Goal: Transaction & Acquisition: Book appointment/travel/reservation

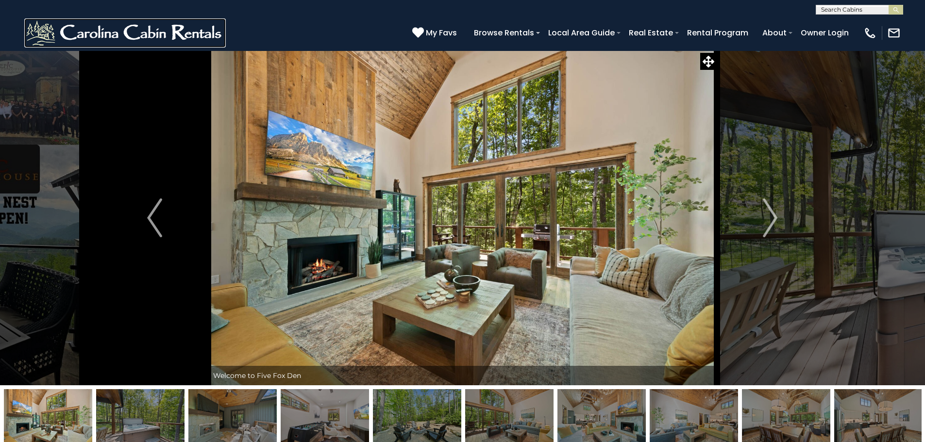
click at [169, 27] on img at bounding box center [125, 32] width 202 height 29
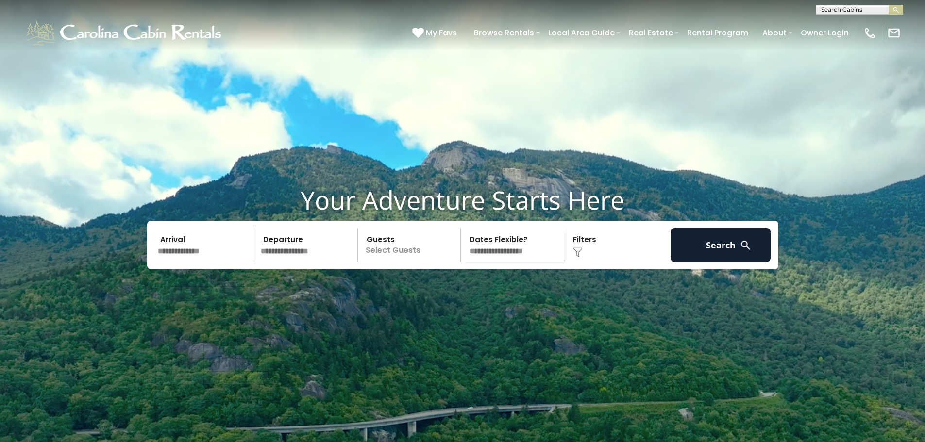
click at [194, 262] on input "text" at bounding box center [204, 245] width 101 height 34
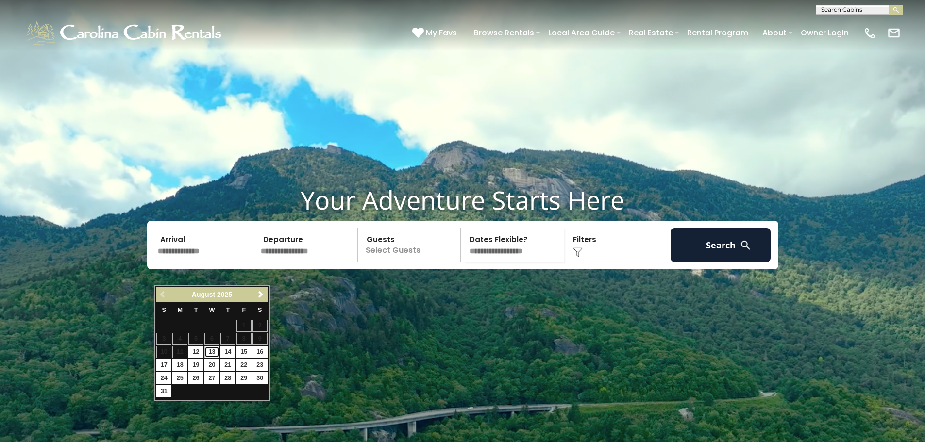
click at [211, 349] on link "13" at bounding box center [211, 352] width 15 height 12
type input "*******"
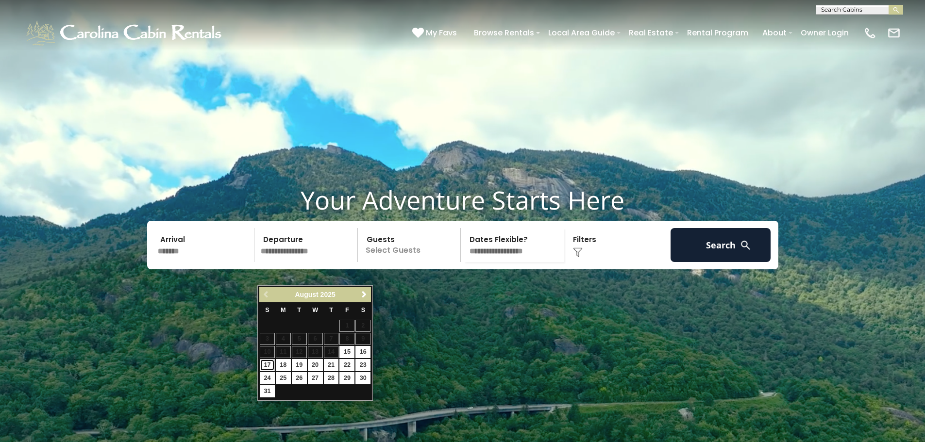
click at [267, 365] on link "17" at bounding box center [267, 365] width 15 height 12
type input "*******"
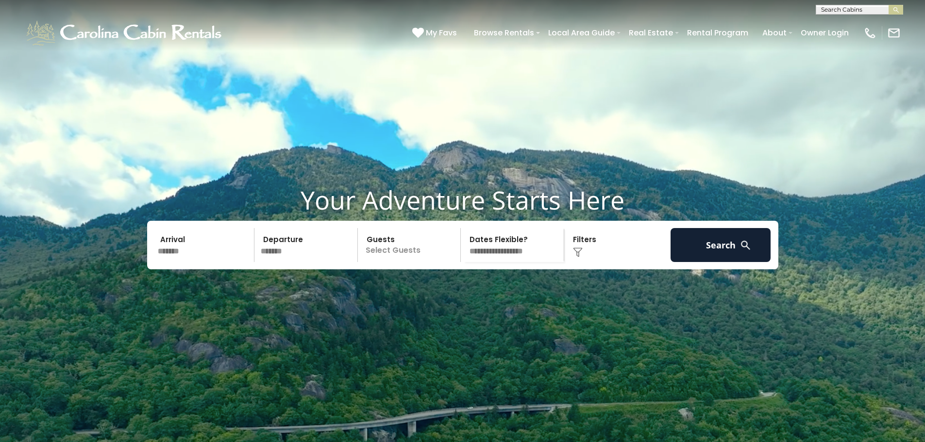
click at [425, 262] on p "Select Guests" at bounding box center [411, 245] width 100 height 34
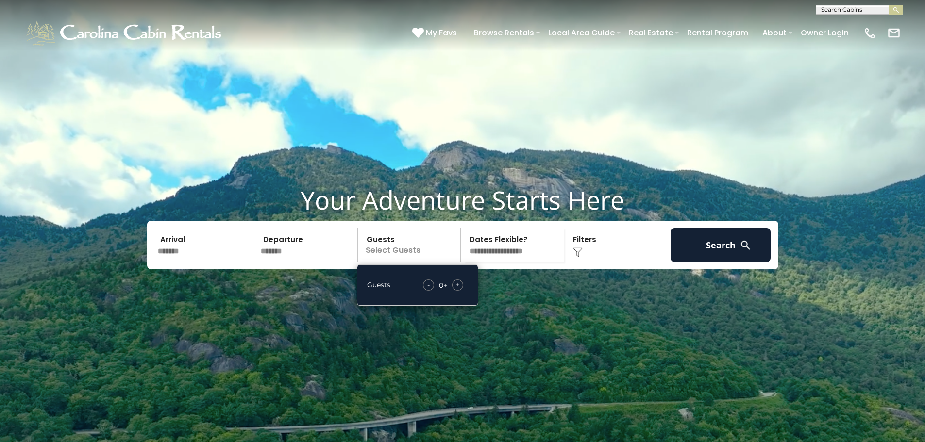
click at [454, 291] on div "+" at bounding box center [457, 285] width 11 height 11
click at [579, 257] on img at bounding box center [578, 253] width 10 height 10
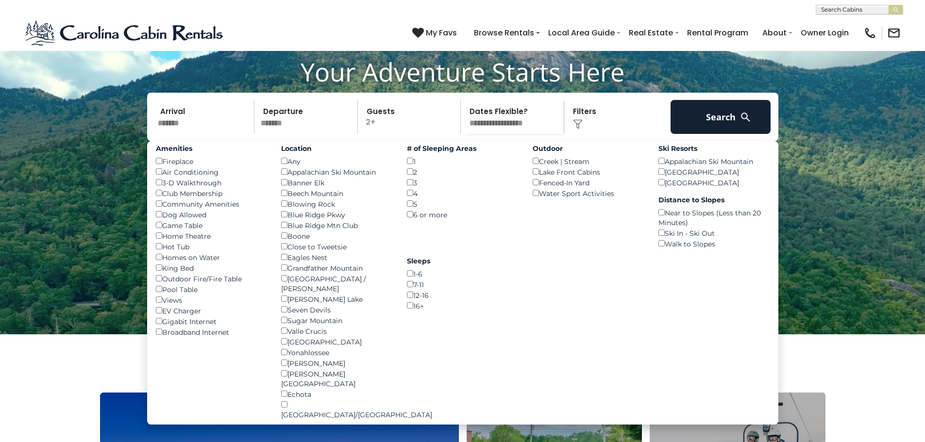
scroll to position [146, 0]
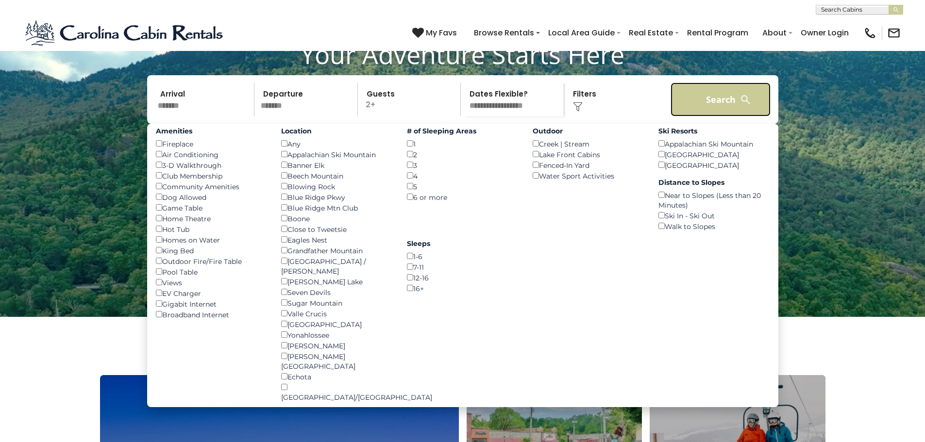
click at [714, 117] on button "Search" at bounding box center [721, 100] width 101 height 34
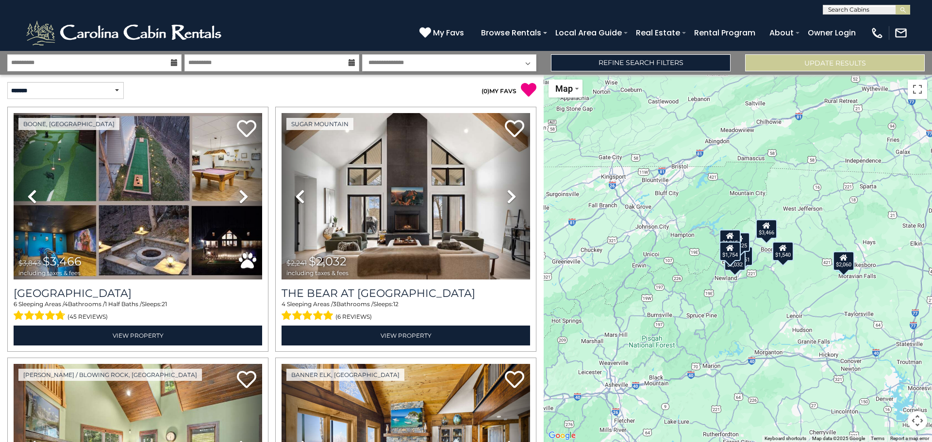
click at [841, 10] on input "text" at bounding box center [866, 12] width 85 height 10
type input "****"
click at [843, 18] on li "Five Fox Den" at bounding box center [867, 22] width 86 height 9
click at [901, 11] on img "submit" at bounding box center [903, 9] width 7 height 7
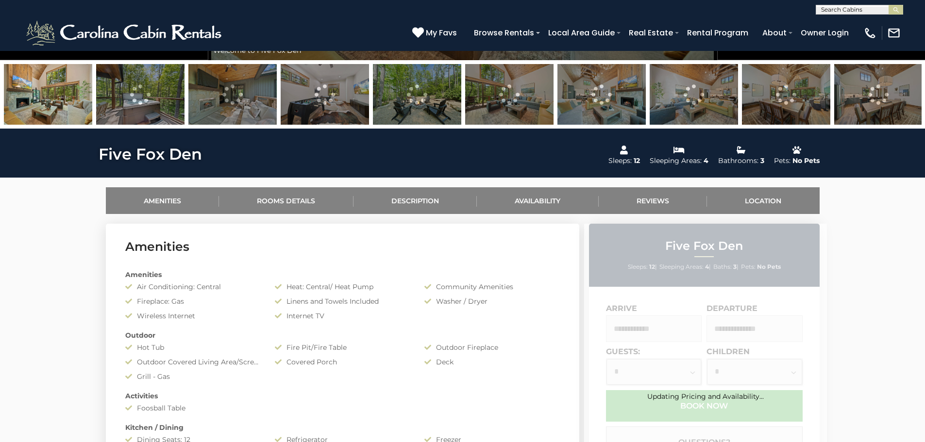
scroll to position [340, 0]
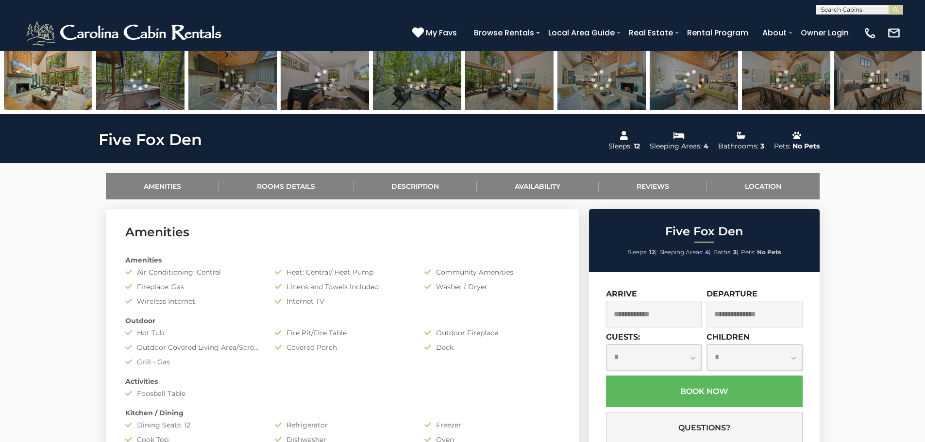
click at [655, 307] on input "text" at bounding box center [654, 314] width 96 height 27
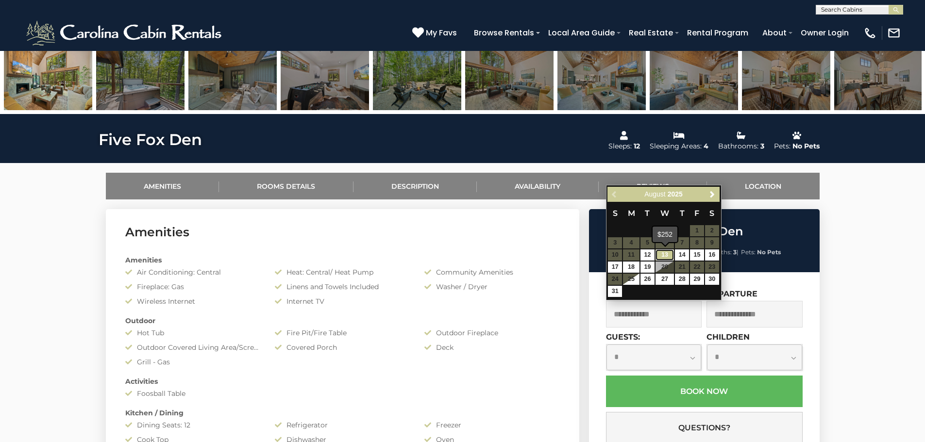
click at [663, 254] on link "13" at bounding box center [665, 255] width 18 height 11
type input "**********"
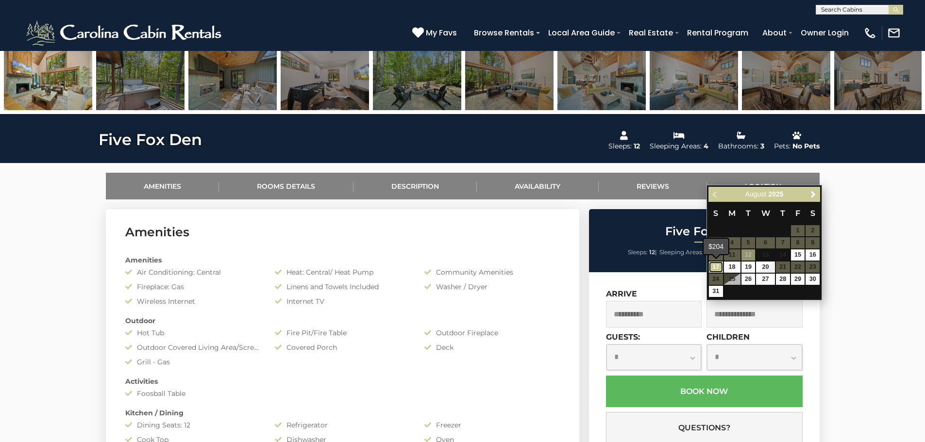
click at [719, 266] on link "17" at bounding box center [716, 267] width 14 height 11
type input "**********"
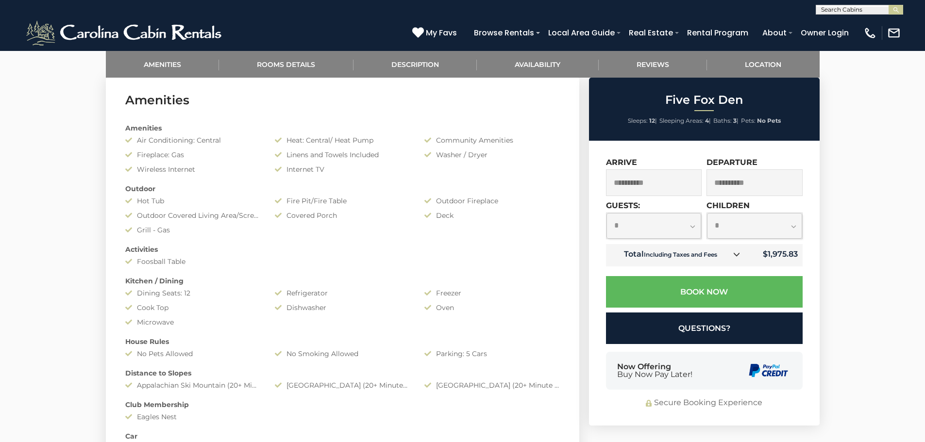
scroll to position [486, 0]
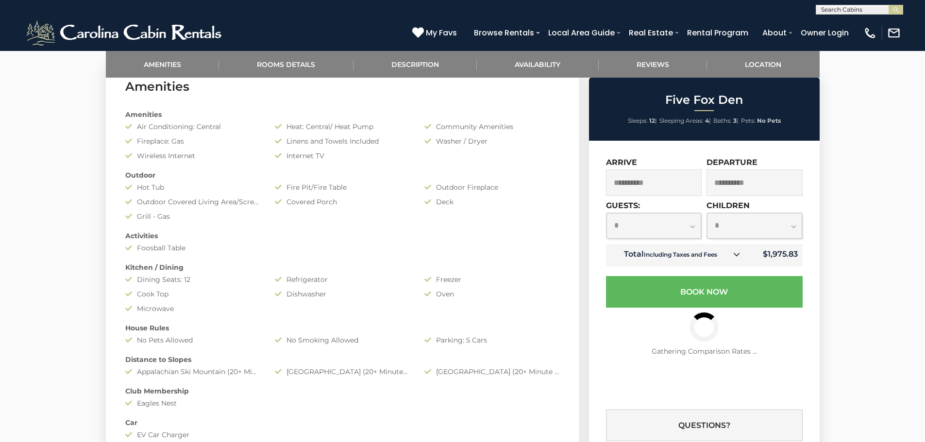
click at [692, 225] on select "**********" at bounding box center [654, 226] width 95 height 26
select select "*"
click at [607, 213] on select "**********" at bounding box center [654, 226] width 95 height 26
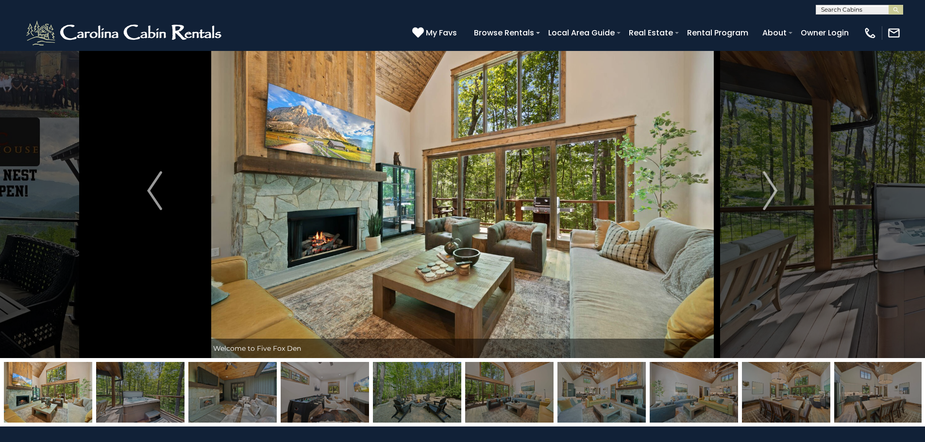
scroll to position [0, 0]
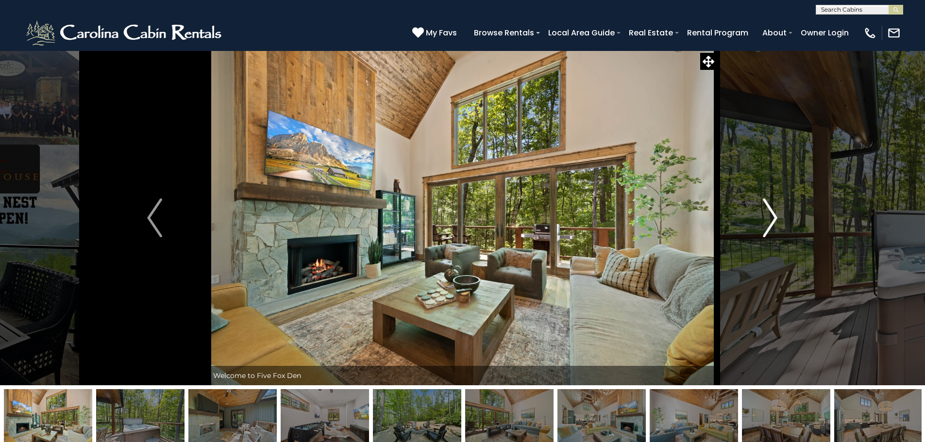
click at [772, 213] on img "Next" at bounding box center [770, 218] width 15 height 39
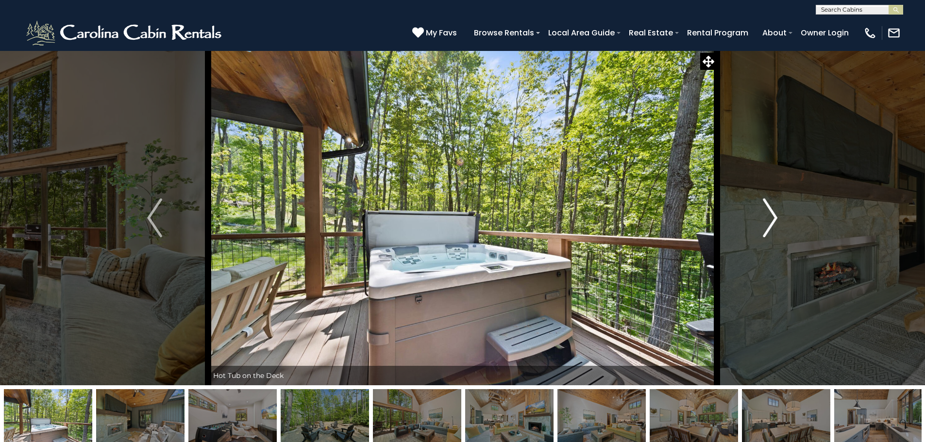
click at [774, 213] on img "Next" at bounding box center [770, 218] width 15 height 39
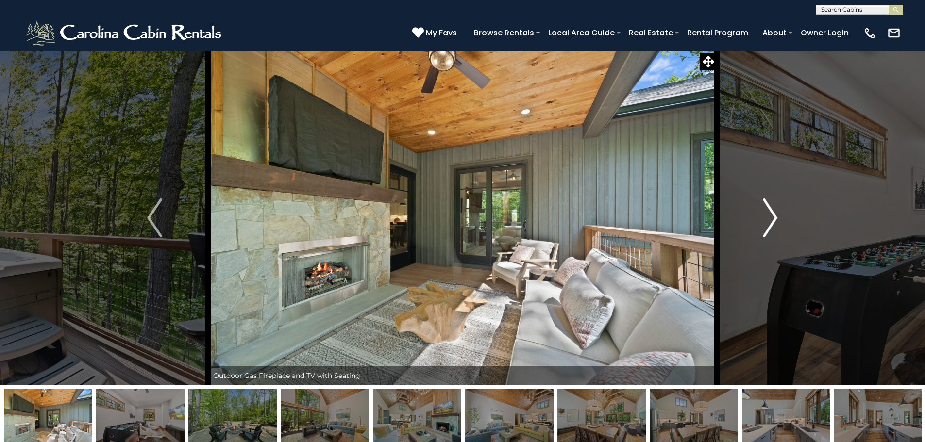
click at [775, 214] on img "Next" at bounding box center [770, 218] width 15 height 39
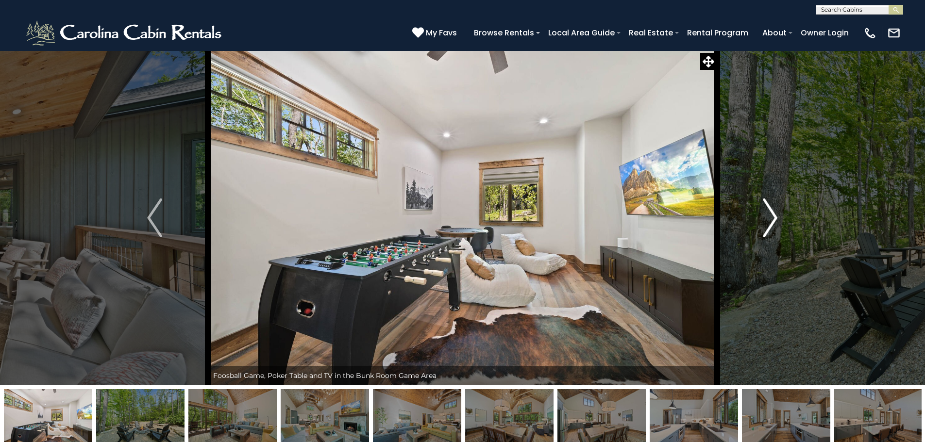
click at [776, 214] on img "Next" at bounding box center [770, 218] width 15 height 39
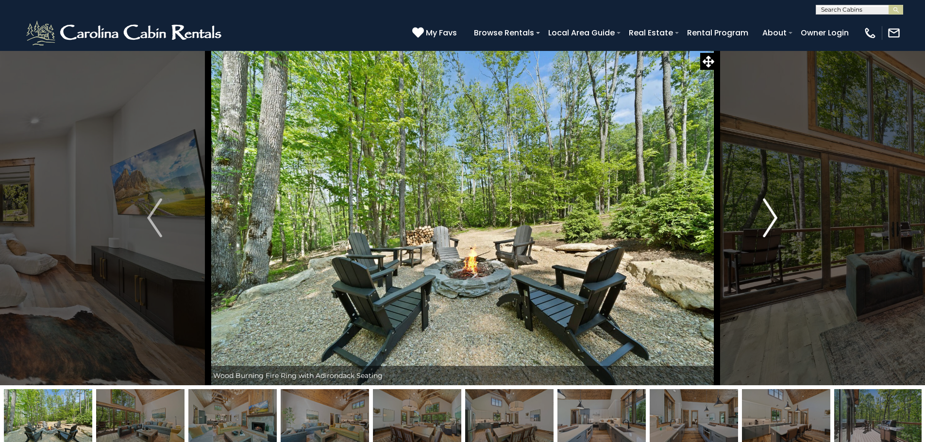
click at [776, 214] on img "Next" at bounding box center [770, 218] width 15 height 39
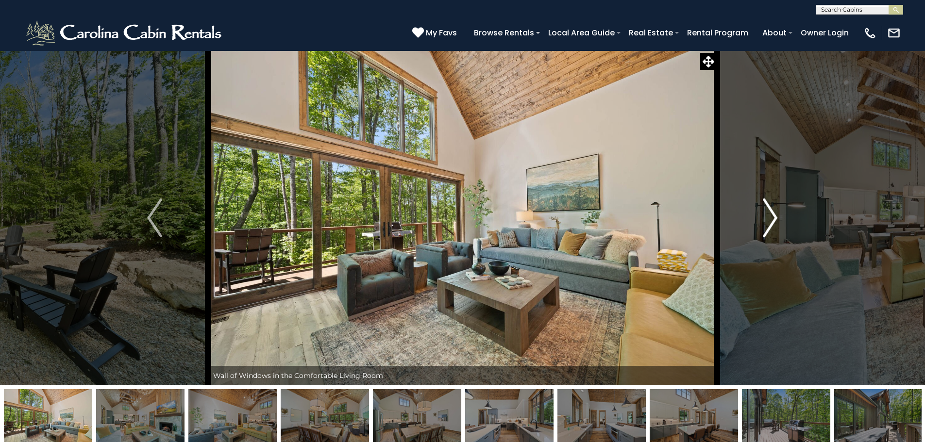
click at [776, 214] on img "Next" at bounding box center [770, 218] width 15 height 39
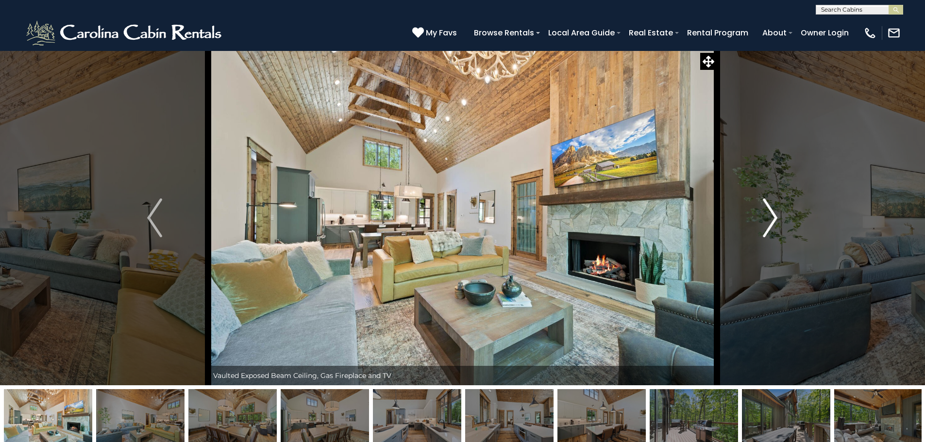
click at [776, 214] on img "Next" at bounding box center [770, 218] width 15 height 39
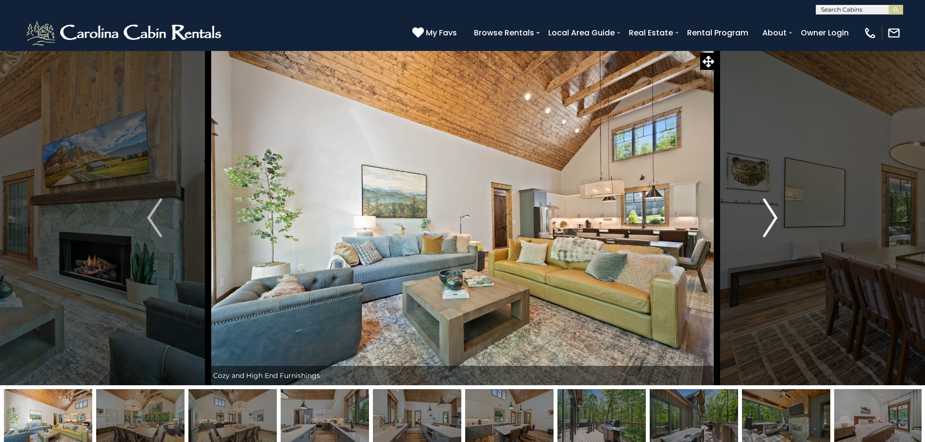
click at [776, 214] on img "Next" at bounding box center [770, 218] width 15 height 39
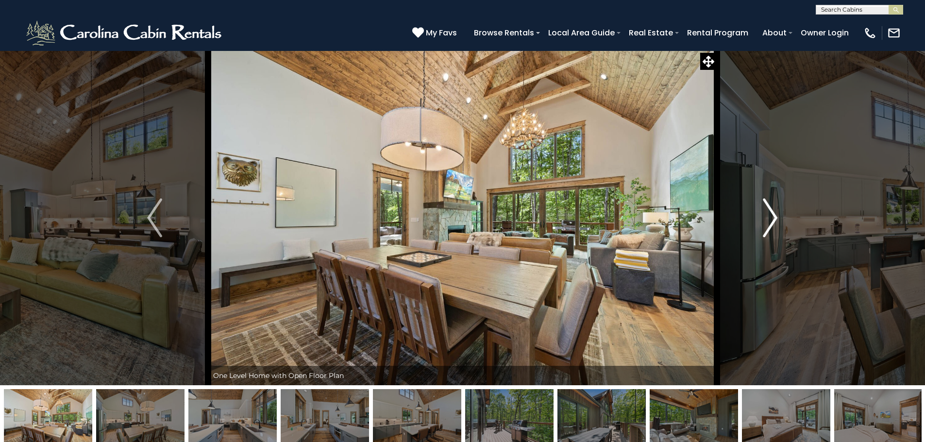
click at [776, 214] on img "Next" at bounding box center [770, 218] width 15 height 39
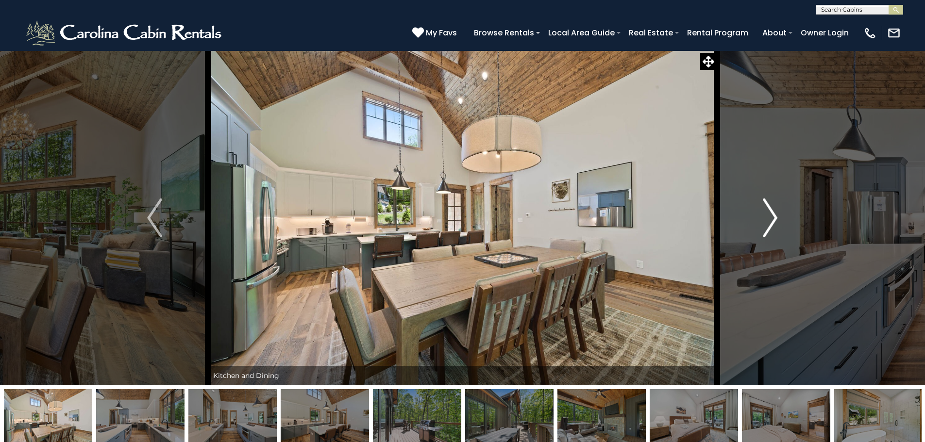
click at [776, 214] on img "Next" at bounding box center [770, 218] width 15 height 39
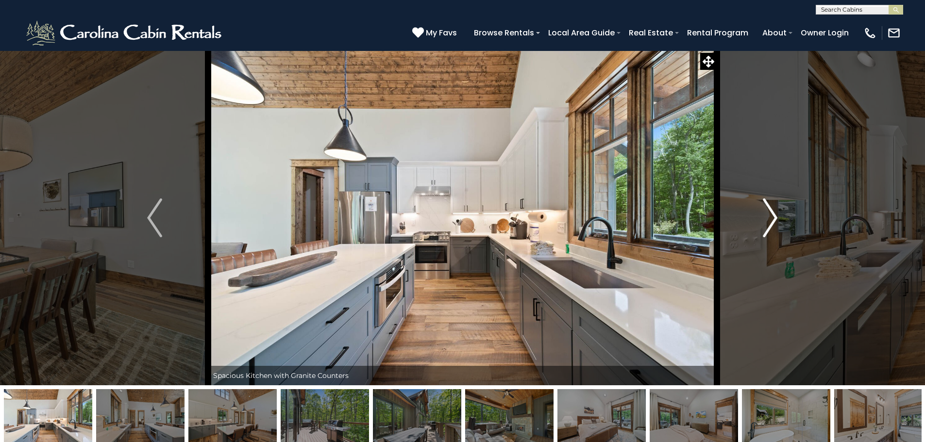
click at [776, 214] on img "Next" at bounding box center [770, 218] width 15 height 39
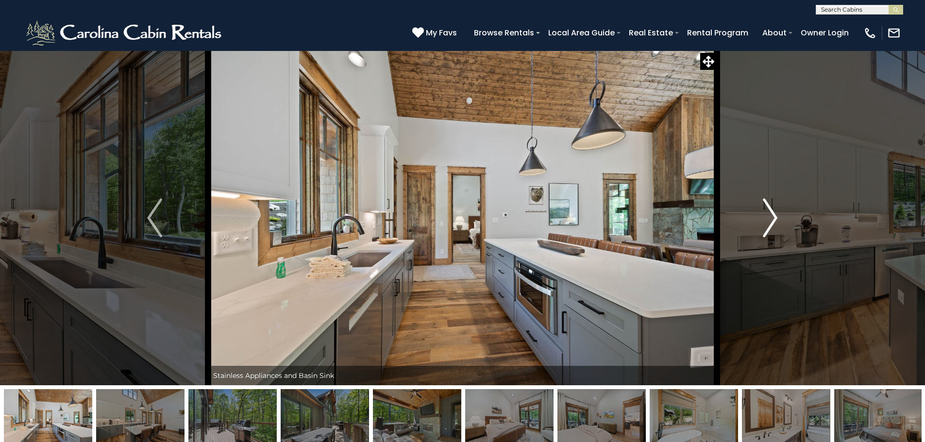
click at [776, 214] on img "Next" at bounding box center [770, 218] width 15 height 39
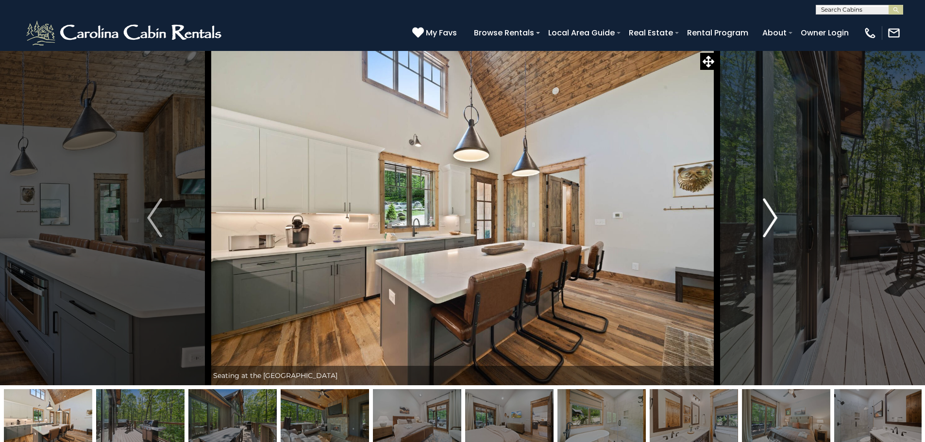
click at [776, 214] on img "Next" at bounding box center [770, 218] width 15 height 39
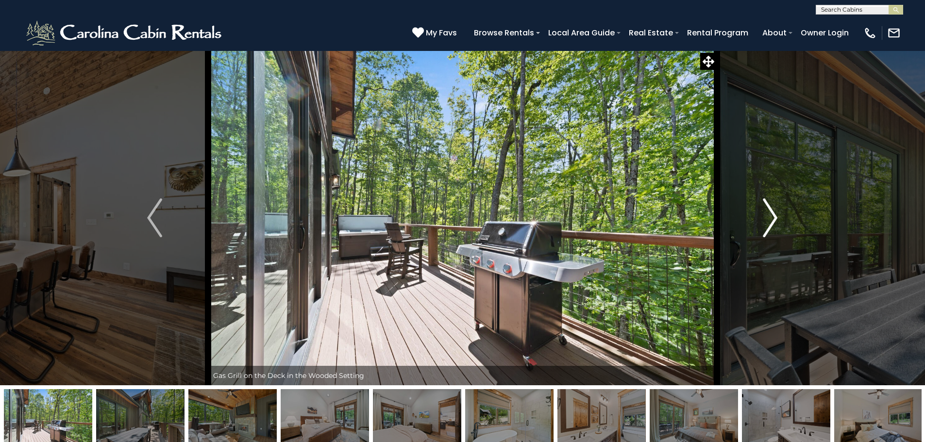
click at [776, 214] on img "Next" at bounding box center [770, 218] width 15 height 39
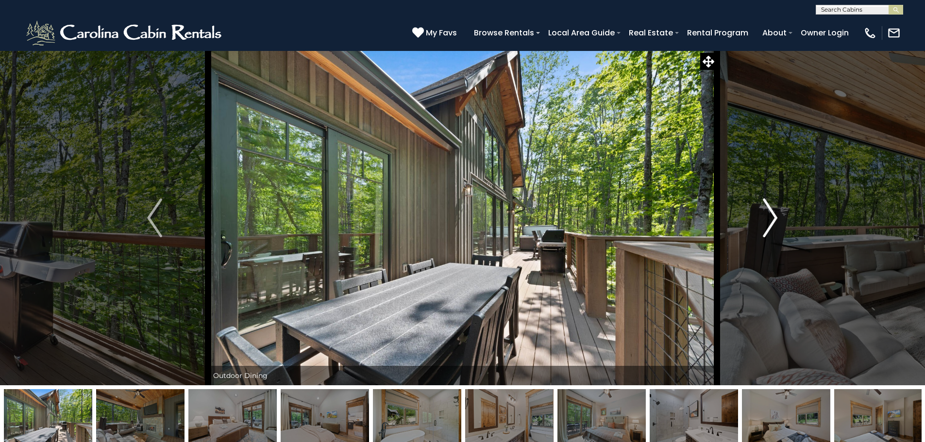
click at [776, 214] on img "Next" at bounding box center [770, 218] width 15 height 39
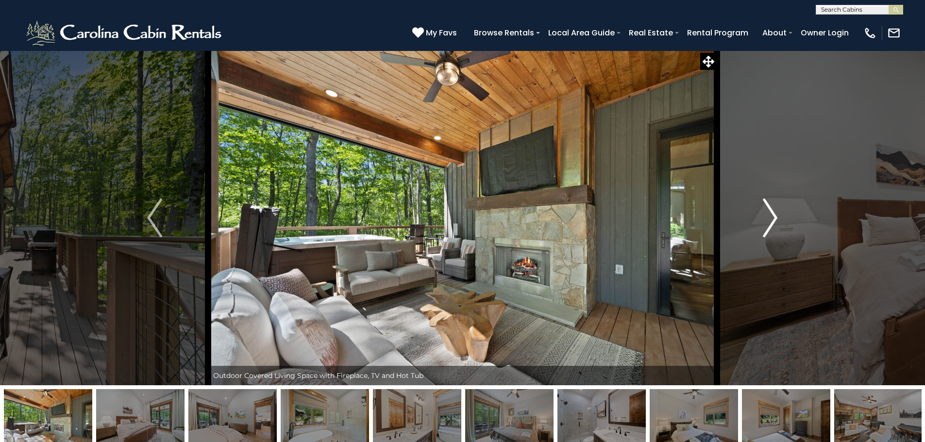
click at [776, 214] on img "Next" at bounding box center [770, 218] width 15 height 39
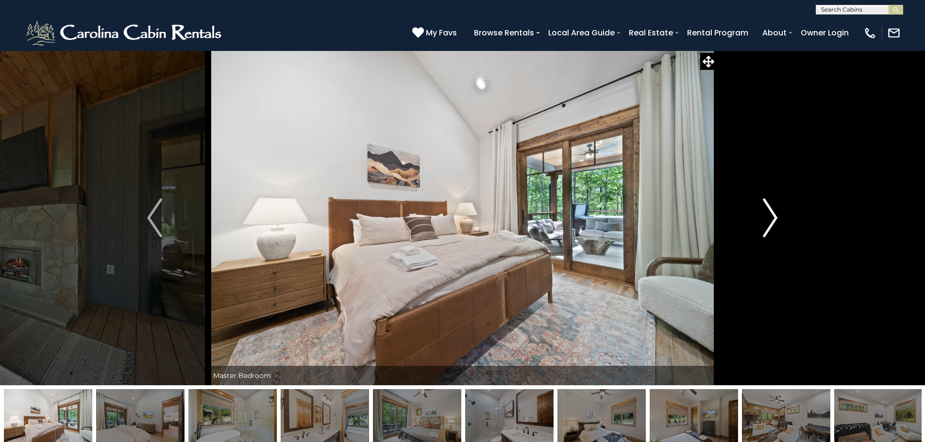
click at [776, 214] on img "Next" at bounding box center [770, 218] width 15 height 39
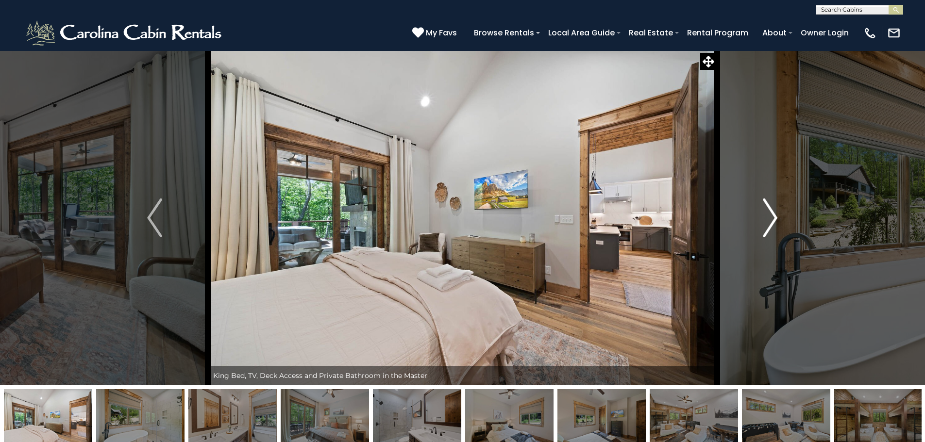
click at [776, 214] on img "Next" at bounding box center [770, 218] width 15 height 39
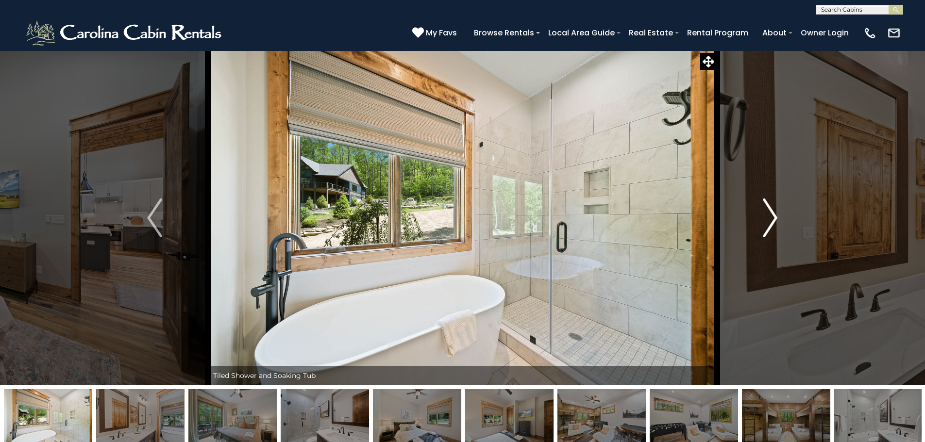
click at [776, 214] on img "Next" at bounding box center [770, 218] width 15 height 39
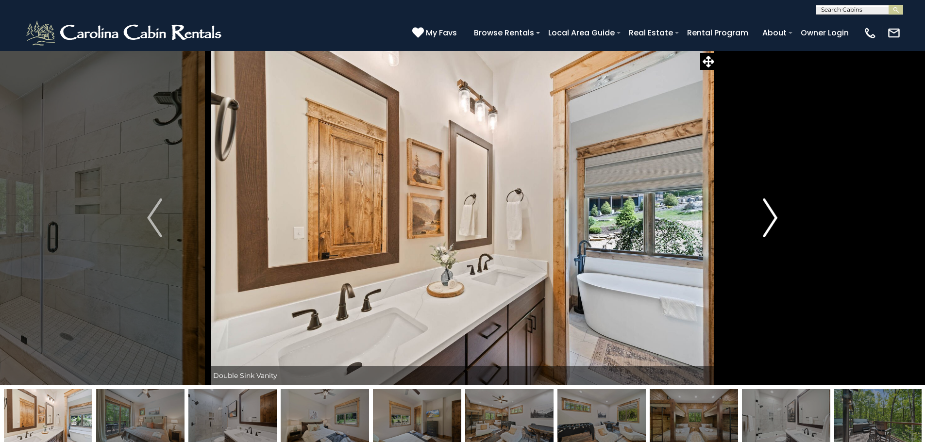
click at [776, 214] on img "Next" at bounding box center [770, 218] width 15 height 39
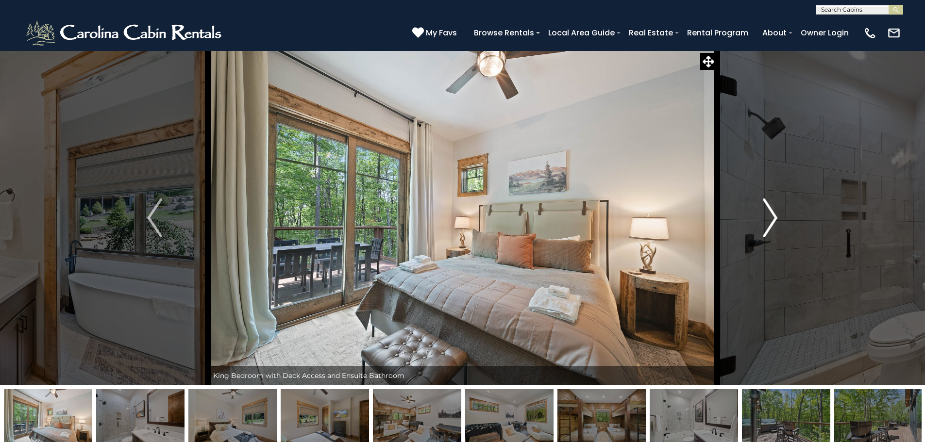
click at [776, 214] on img "Next" at bounding box center [770, 218] width 15 height 39
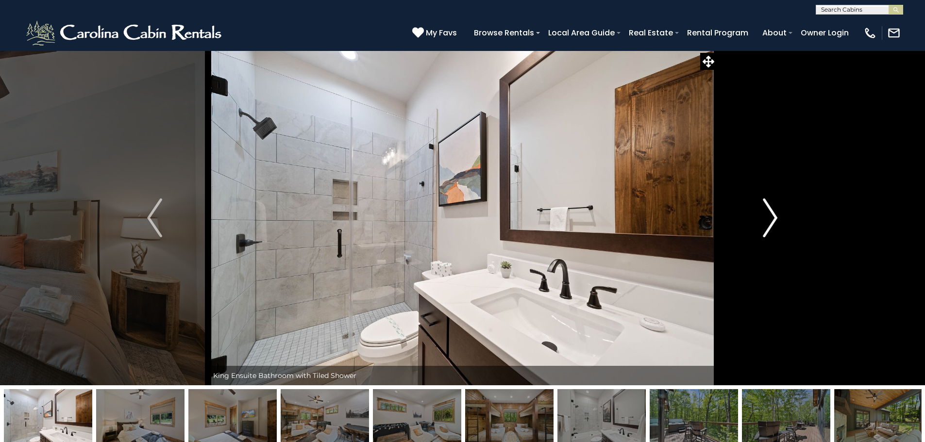
click at [776, 214] on img "Next" at bounding box center [770, 218] width 15 height 39
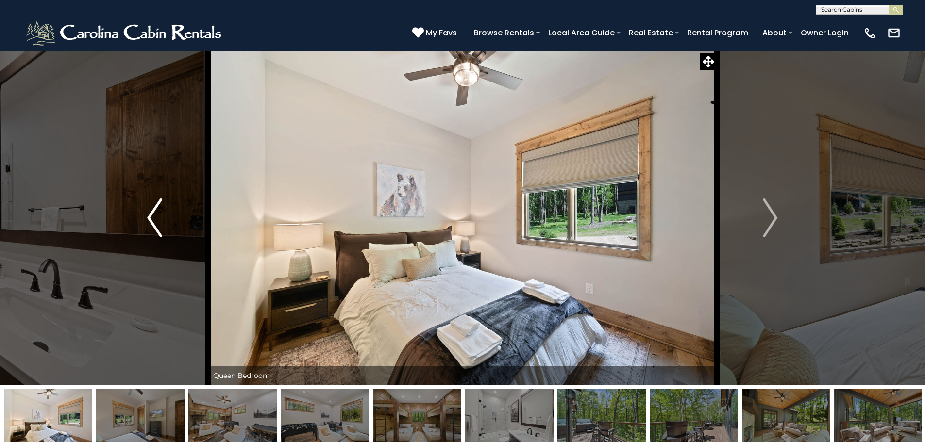
click at [155, 233] on img "Previous" at bounding box center [154, 218] width 15 height 39
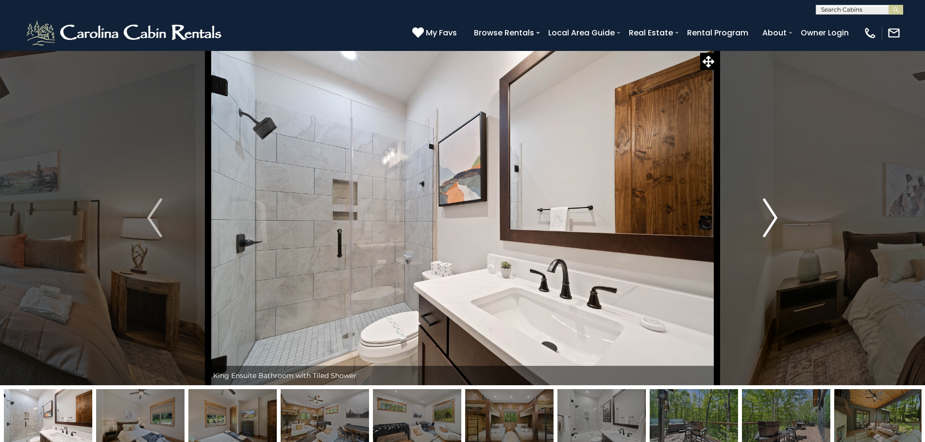
click at [768, 209] on img "Next" at bounding box center [770, 218] width 15 height 39
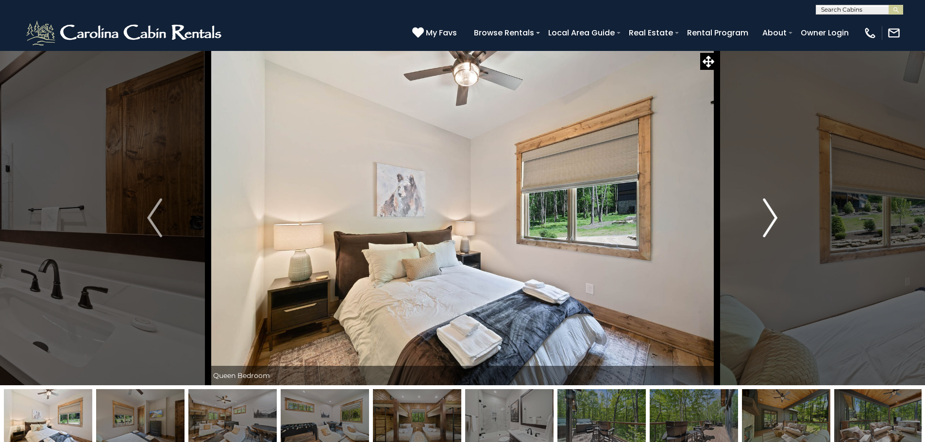
click at [768, 209] on img "Next" at bounding box center [770, 218] width 15 height 39
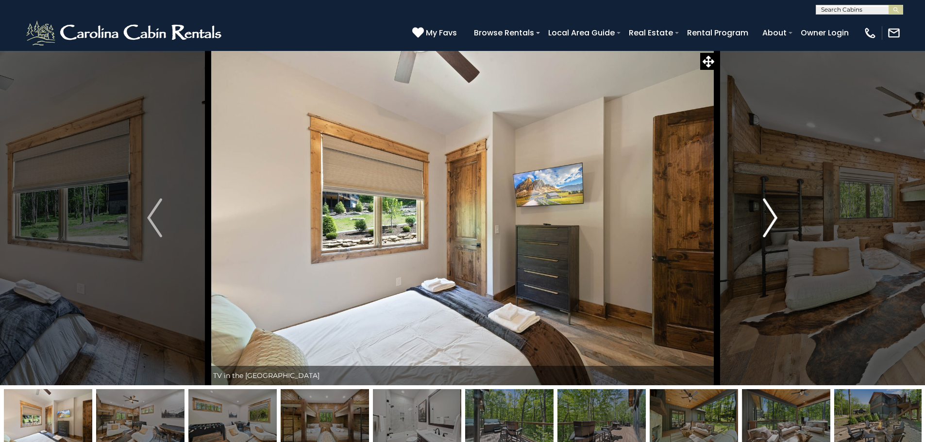
click at [768, 209] on img "Next" at bounding box center [770, 218] width 15 height 39
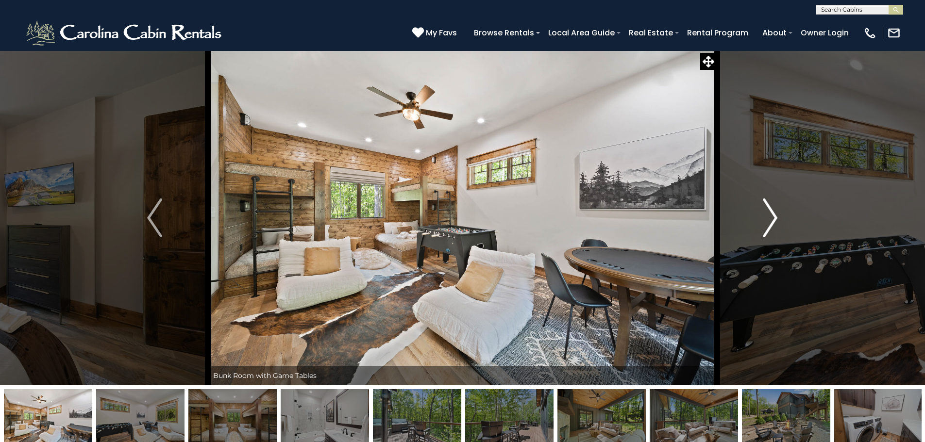
click at [768, 209] on img "Next" at bounding box center [770, 218] width 15 height 39
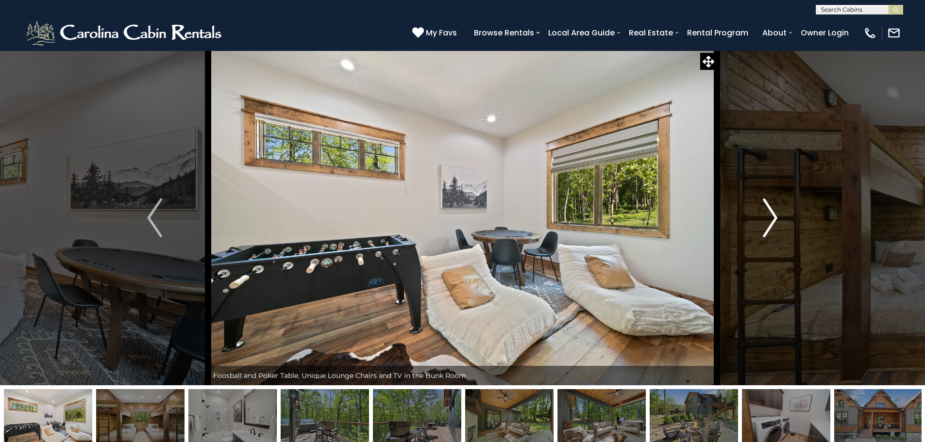
click at [768, 209] on img "Next" at bounding box center [770, 218] width 15 height 39
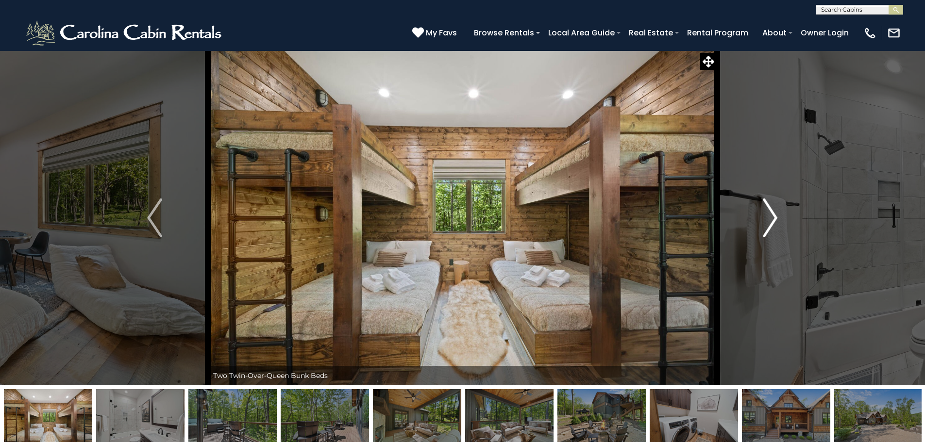
click at [768, 209] on img "Next" at bounding box center [770, 218] width 15 height 39
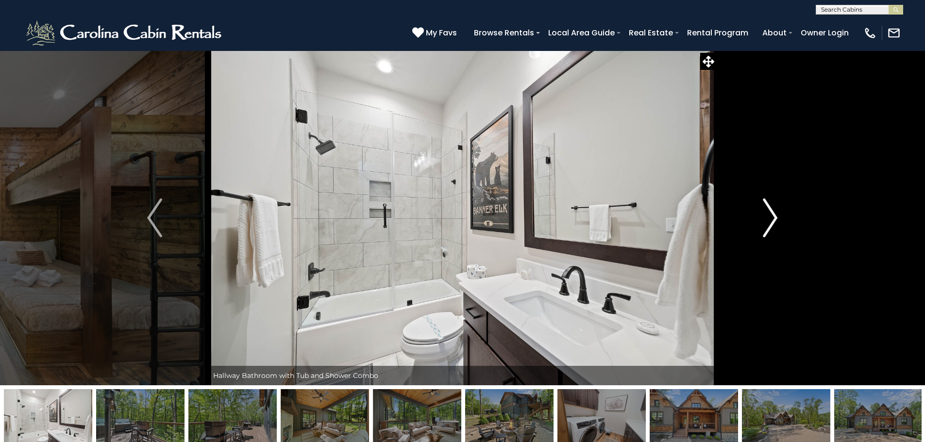
click at [768, 209] on img "Next" at bounding box center [770, 218] width 15 height 39
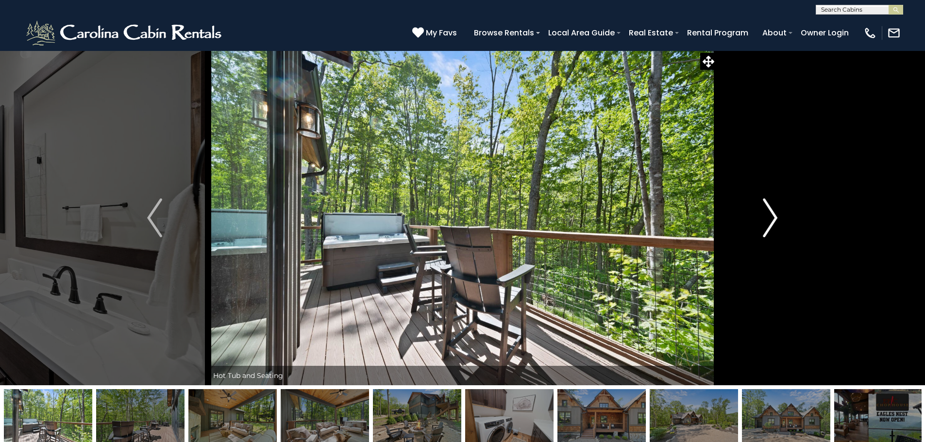
click at [768, 209] on img "Next" at bounding box center [770, 218] width 15 height 39
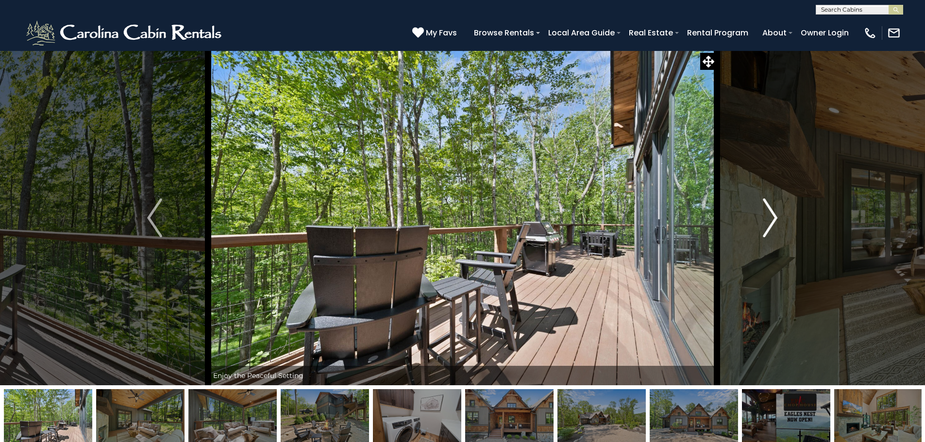
click at [768, 209] on img "Next" at bounding box center [770, 218] width 15 height 39
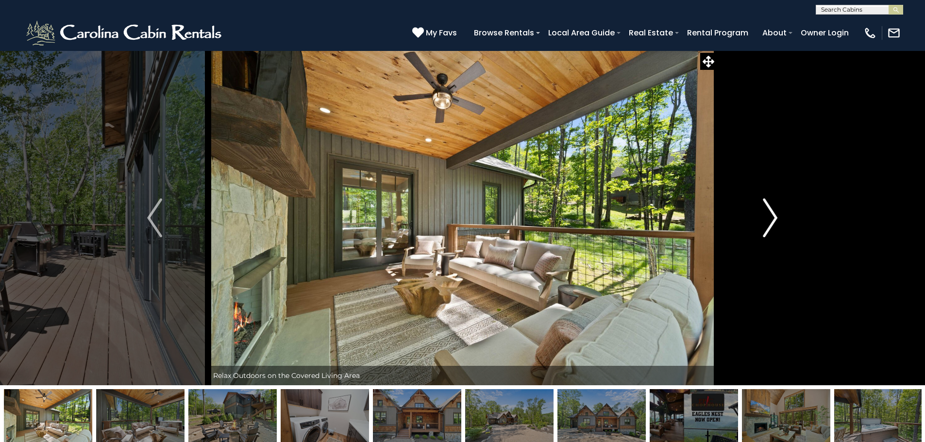
click at [768, 209] on img "Next" at bounding box center [770, 218] width 15 height 39
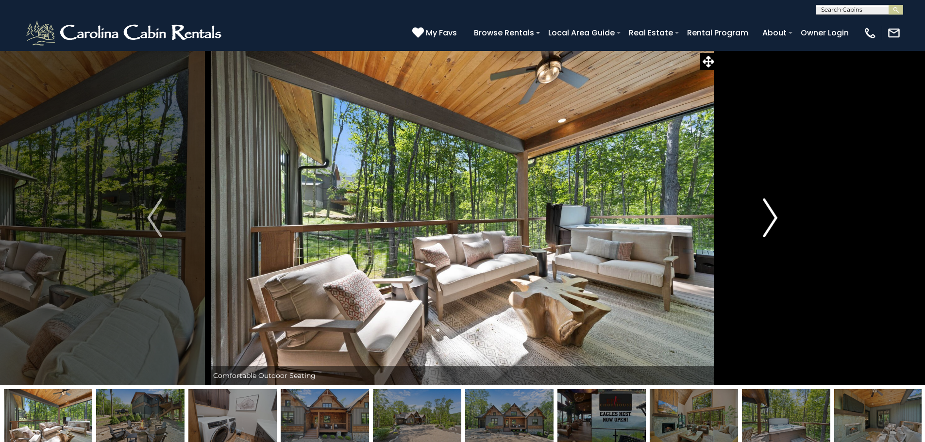
click at [768, 209] on img "Next" at bounding box center [770, 218] width 15 height 39
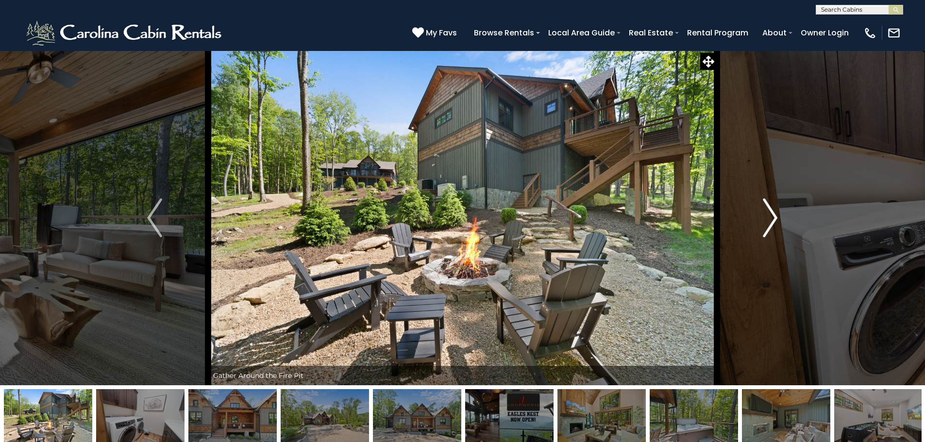
click at [772, 213] on img "Next" at bounding box center [770, 218] width 15 height 39
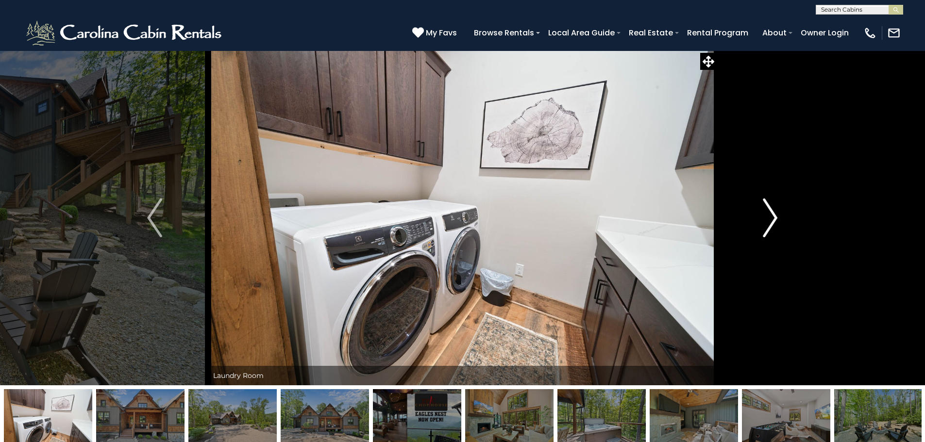
click at [772, 213] on img "Next" at bounding box center [770, 218] width 15 height 39
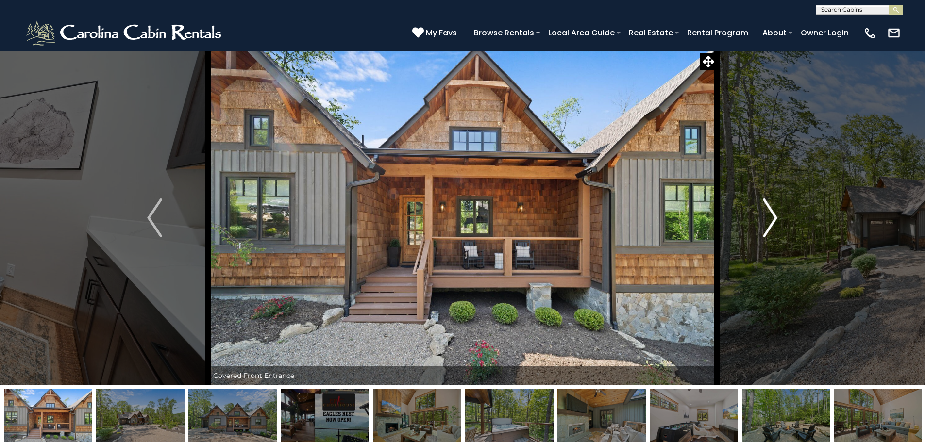
click at [772, 213] on img "Next" at bounding box center [770, 218] width 15 height 39
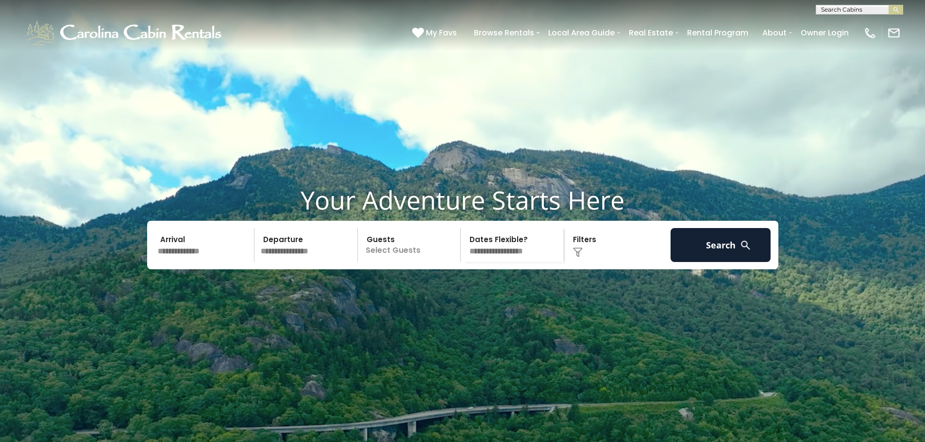
click at [186, 262] on input "text" at bounding box center [204, 245] width 101 height 34
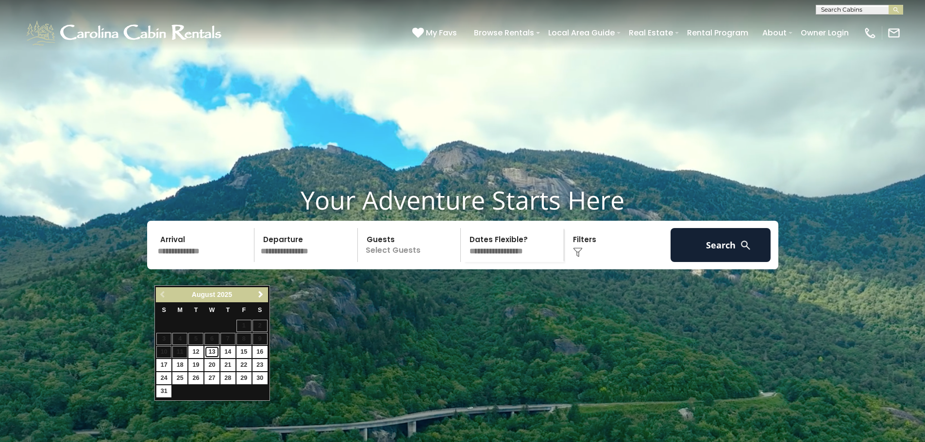
click at [212, 352] on link "13" at bounding box center [211, 352] width 15 height 12
type input "*******"
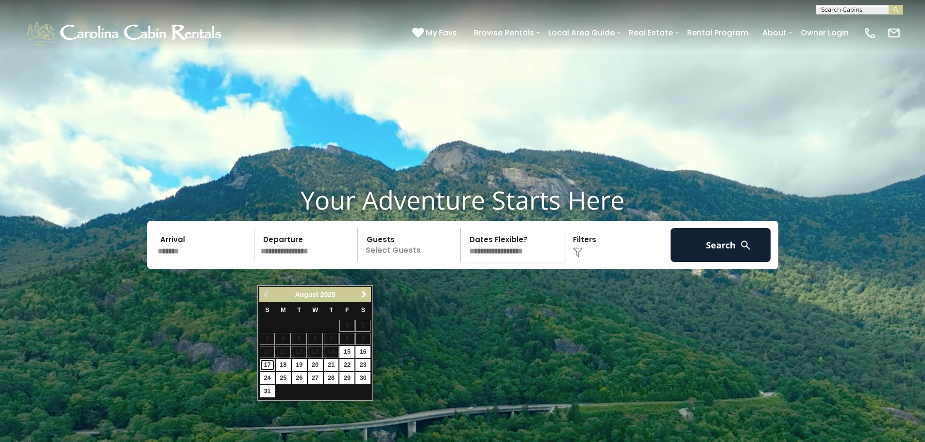
click at [268, 363] on link "17" at bounding box center [267, 365] width 15 height 12
type input "*******"
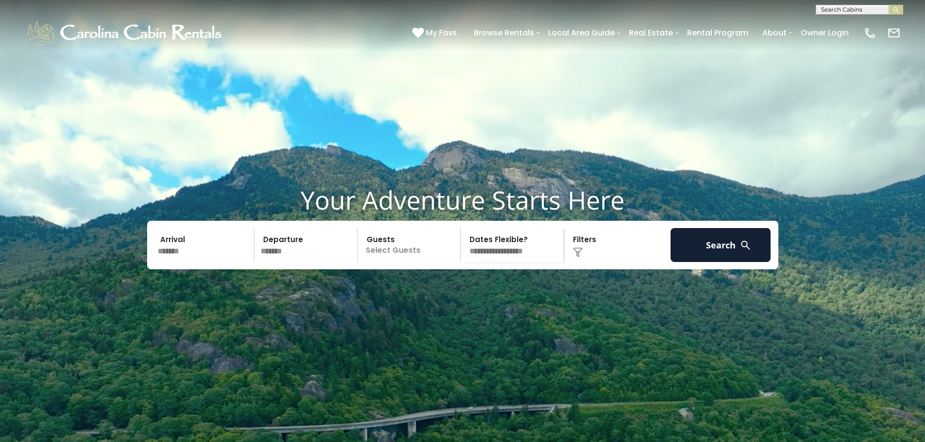
click at [413, 262] on p "Select Guests" at bounding box center [411, 245] width 100 height 34
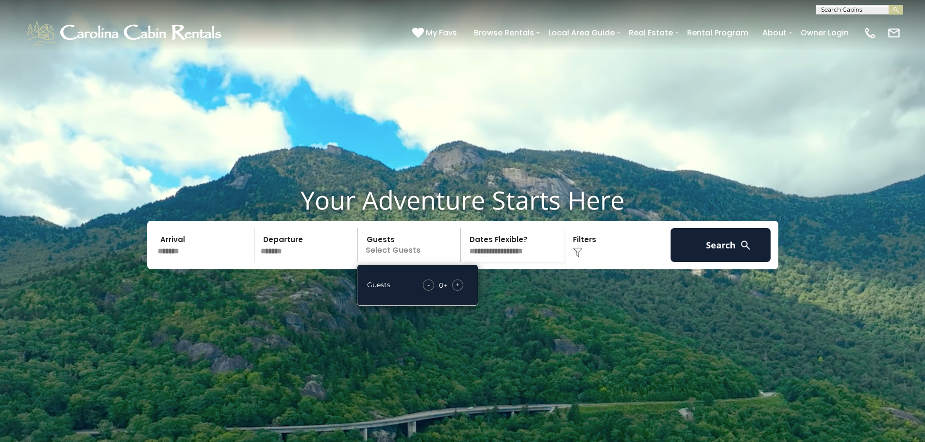
click at [459, 290] on span "+" at bounding box center [458, 285] width 4 height 10
click at [588, 262] on div "Click to Choose" at bounding box center [617, 245] width 101 height 34
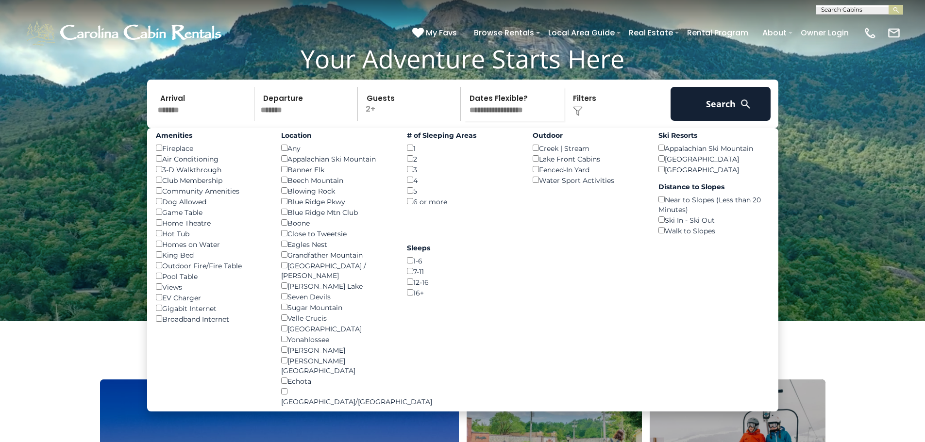
scroll to position [146, 0]
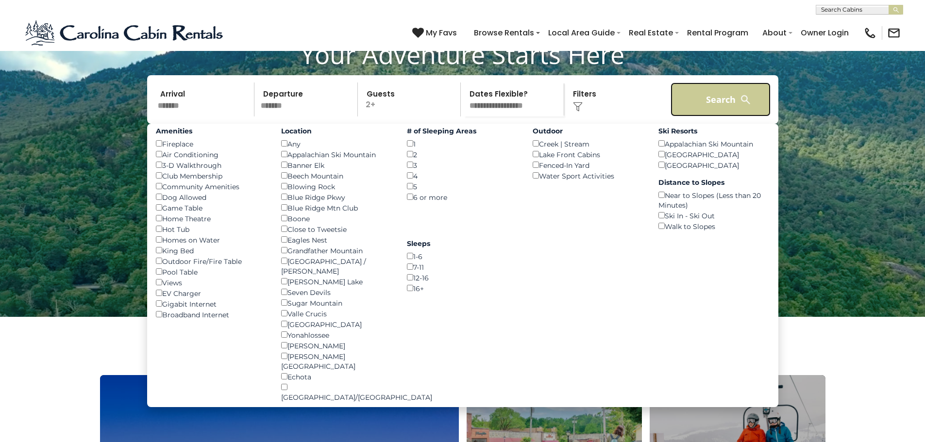
click at [714, 117] on button "Search" at bounding box center [721, 100] width 101 height 34
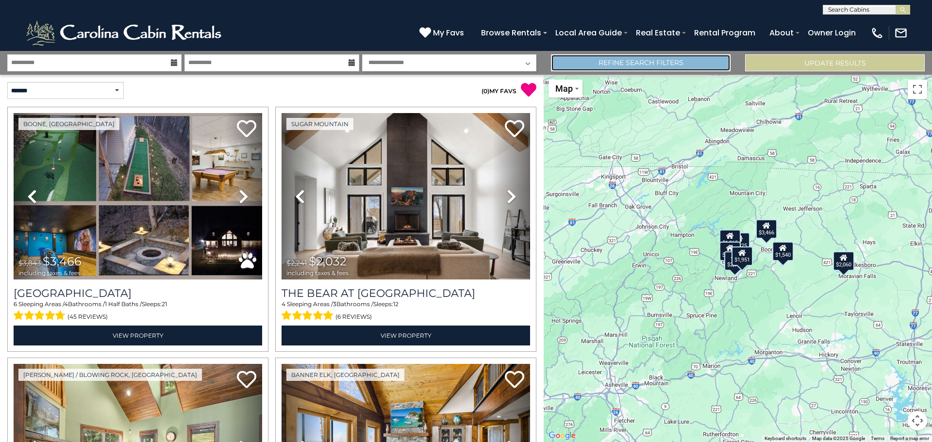
click at [629, 64] on link "Refine Search Filters" at bounding box center [641, 62] width 180 height 17
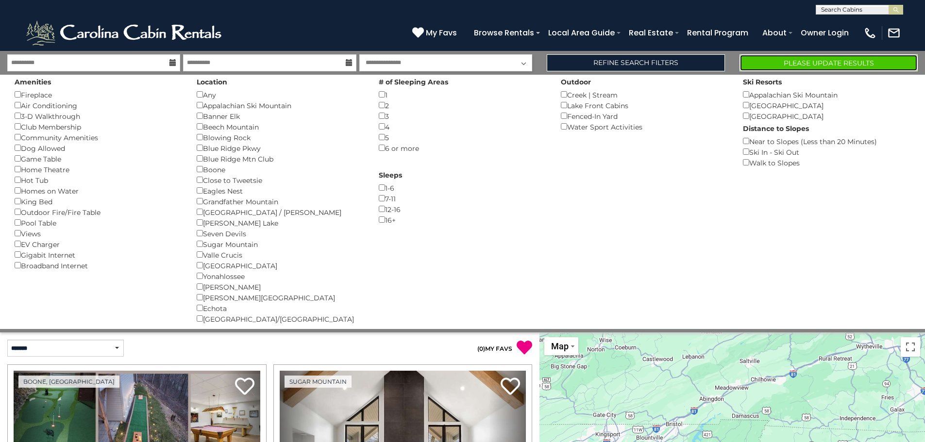
click at [791, 56] on button "Please Update Results" at bounding box center [829, 62] width 178 height 17
